Goal: Task Accomplishment & Management: Manage account settings

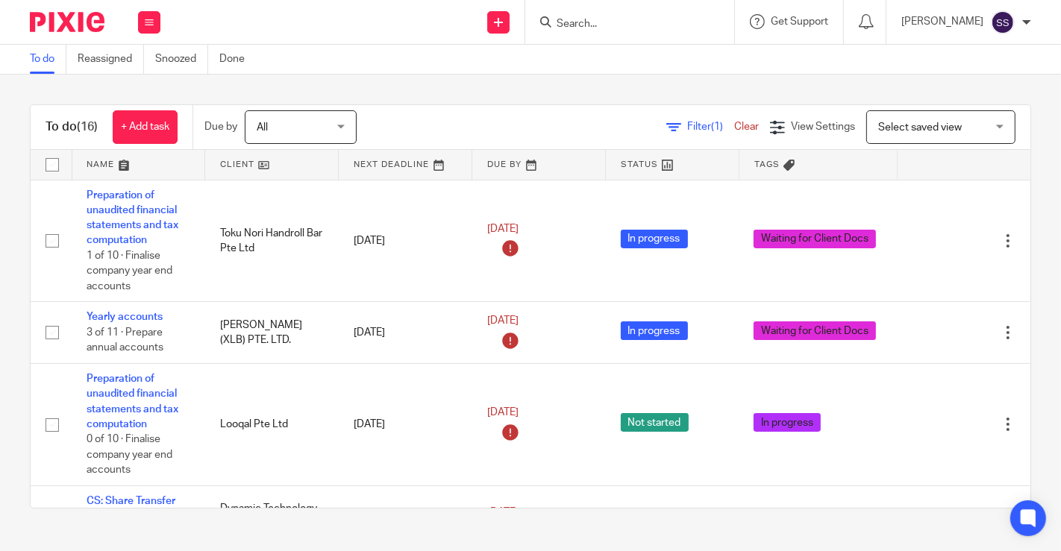
click at [259, 169] on link at bounding box center [271, 165] width 133 height 30
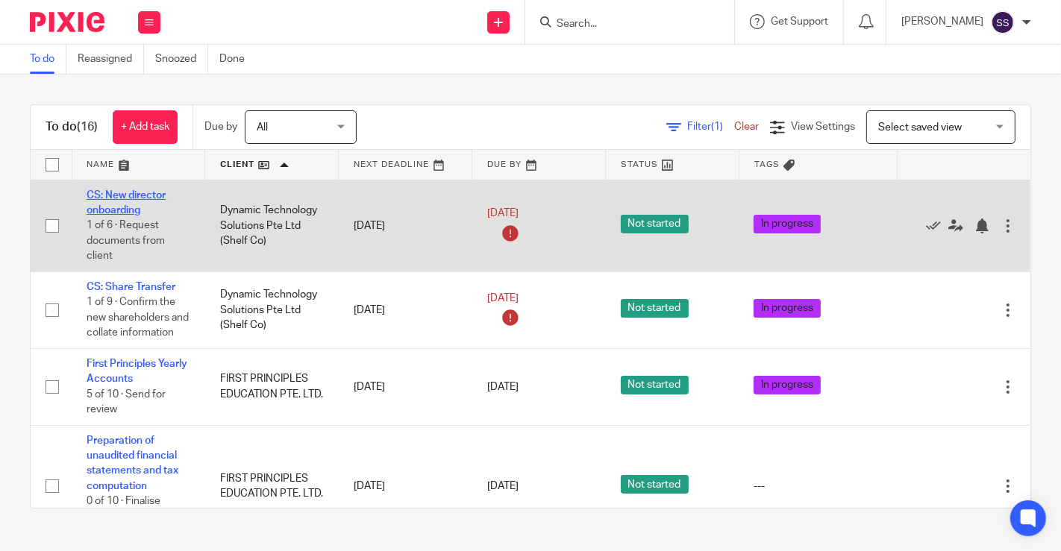
click at [145, 193] on link "CS: New director onboarding" at bounding box center [126, 202] width 79 height 25
